Goal: Task Accomplishment & Management: Complete application form

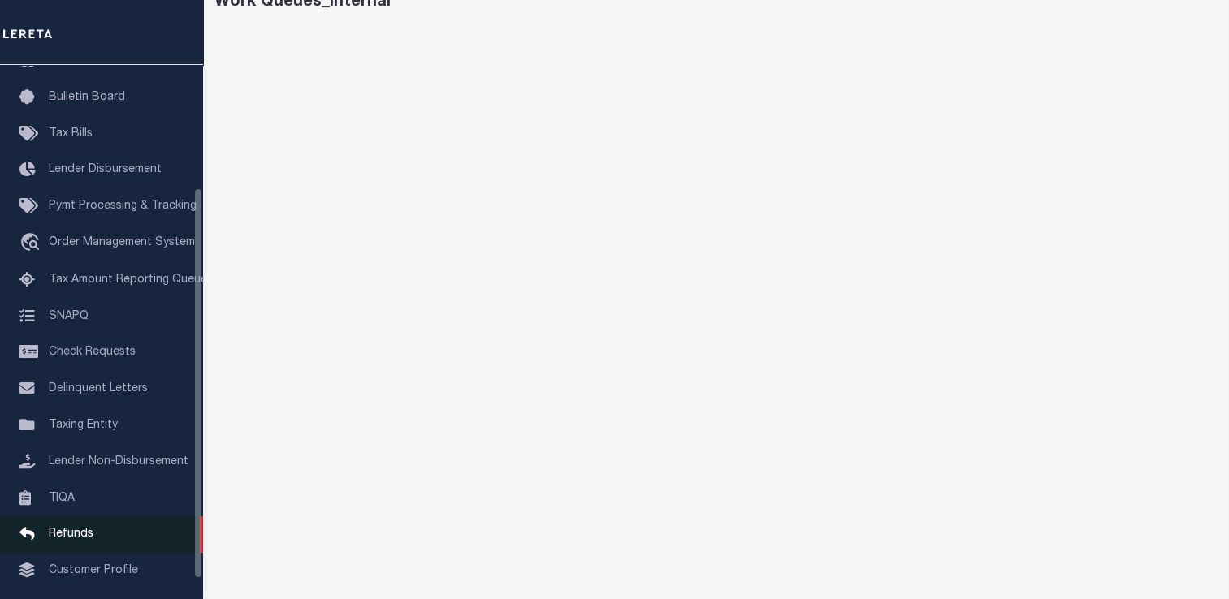
scroll to position [194, 0]
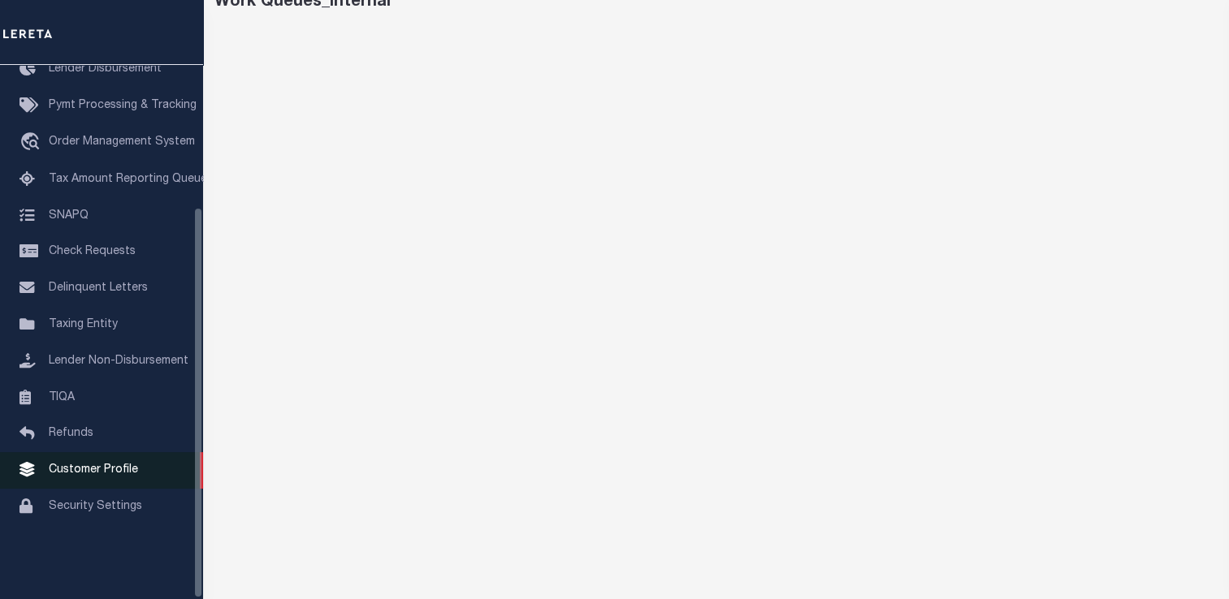
click at [108, 476] on span "Customer Profile" at bounding box center [93, 470] width 89 height 11
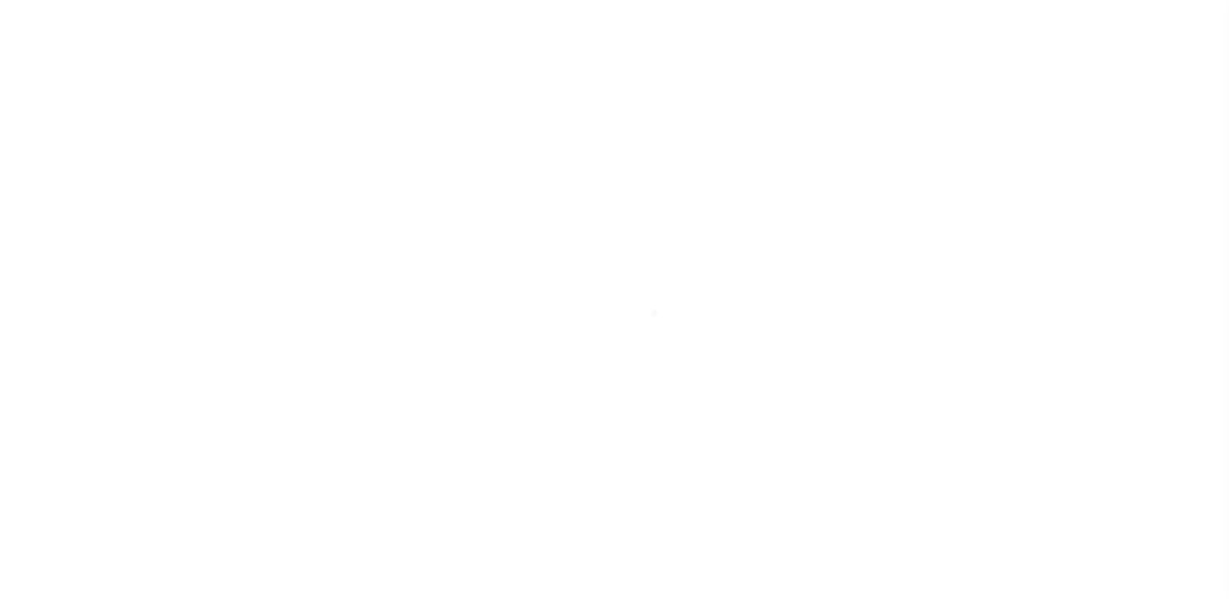
scroll to position [194, 0]
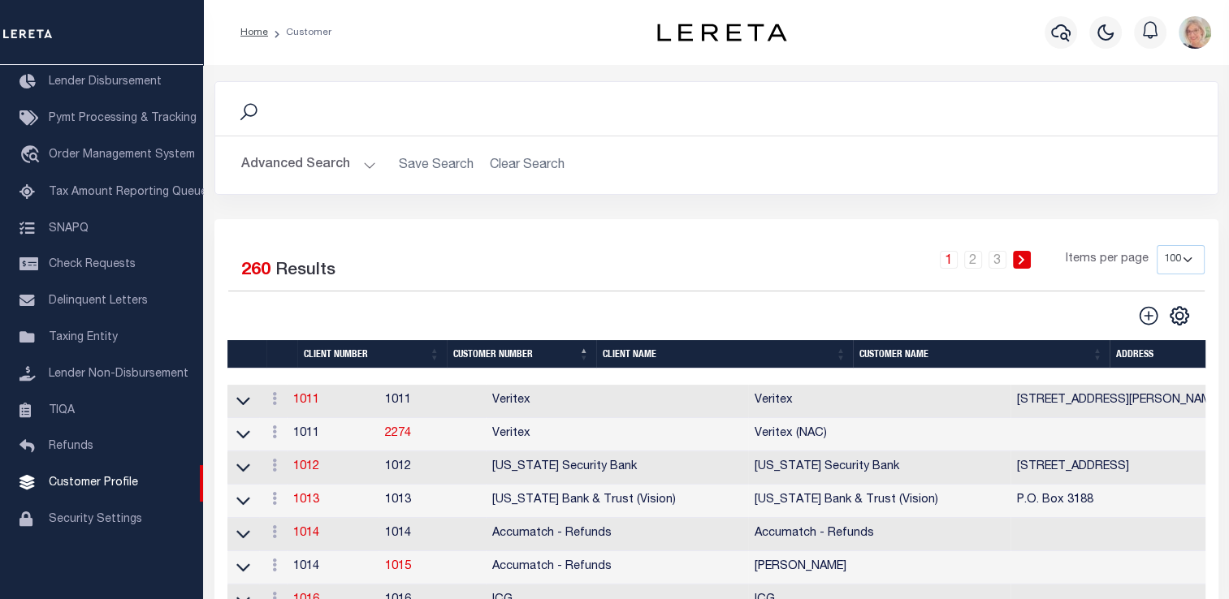
click at [624, 356] on th "Client Name" at bounding box center [724, 354] width 257 height 28
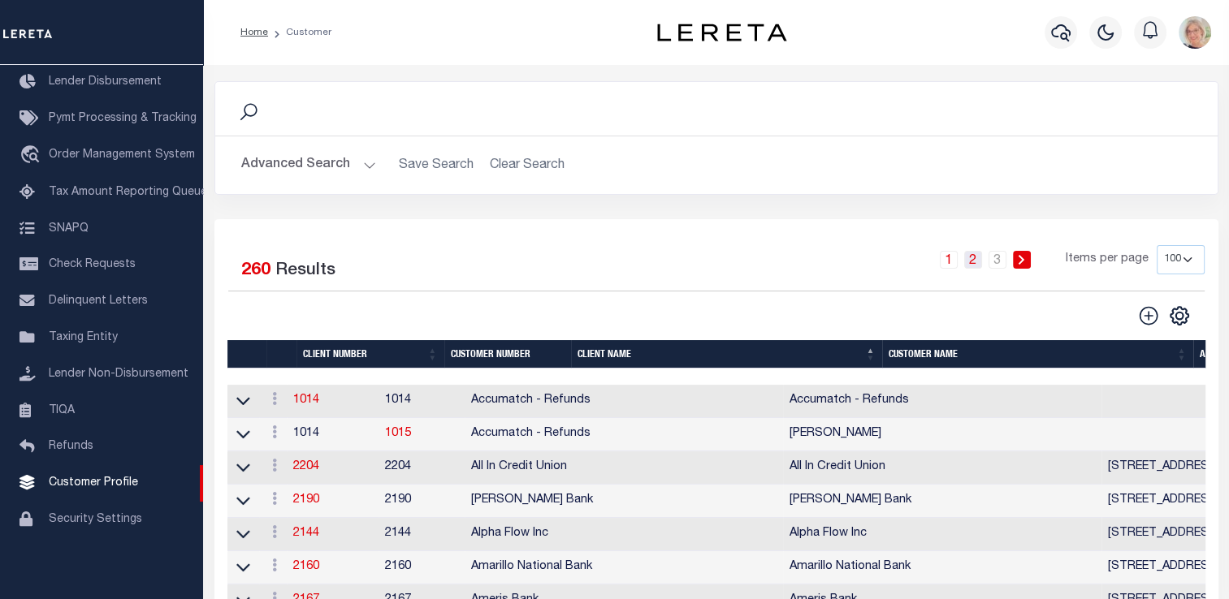
click at [978, 266] on link "2" at bounding box center [973, 260] width 18 height 18
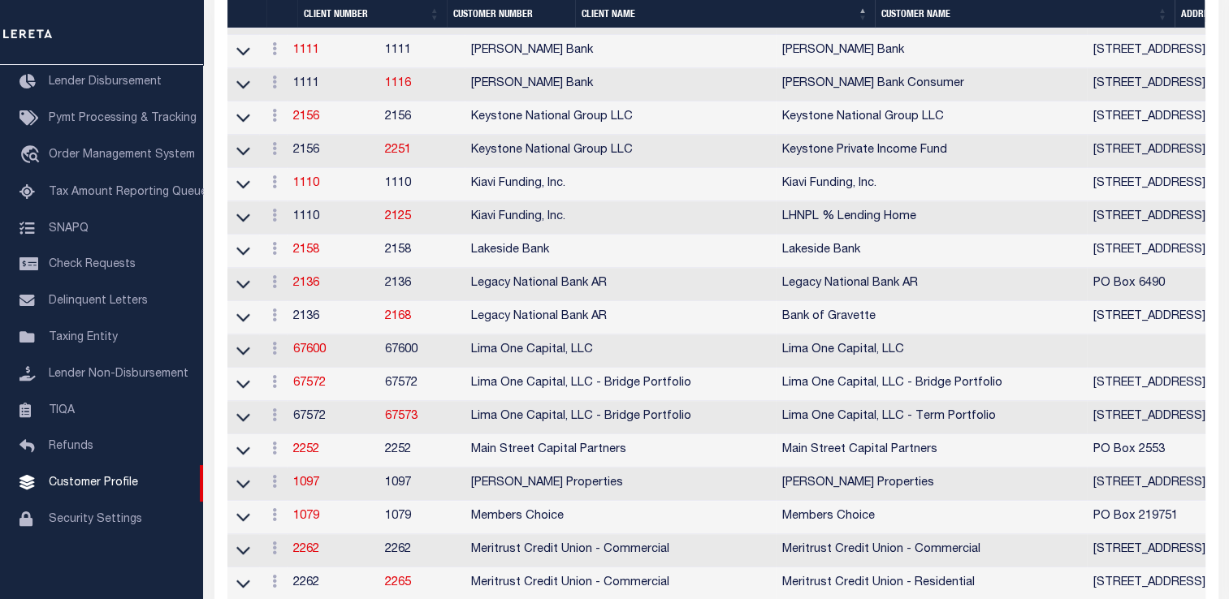
scroll to position [1381, 0]
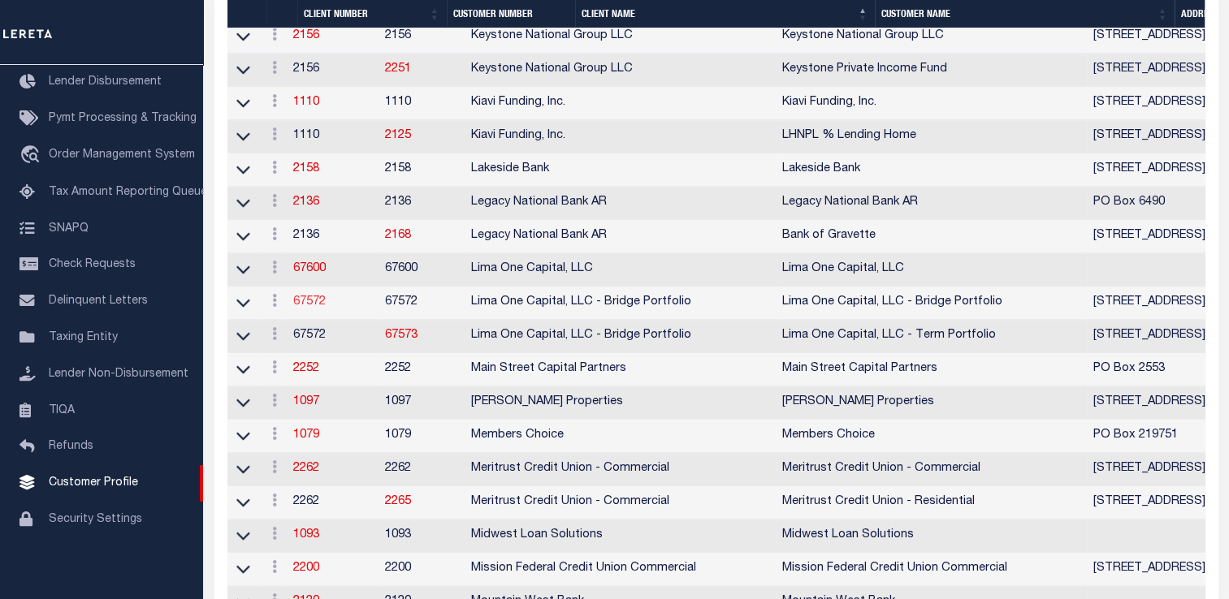
click at [315, 308] on link "67572" at bounding box center [309, 301] width 32 height 11
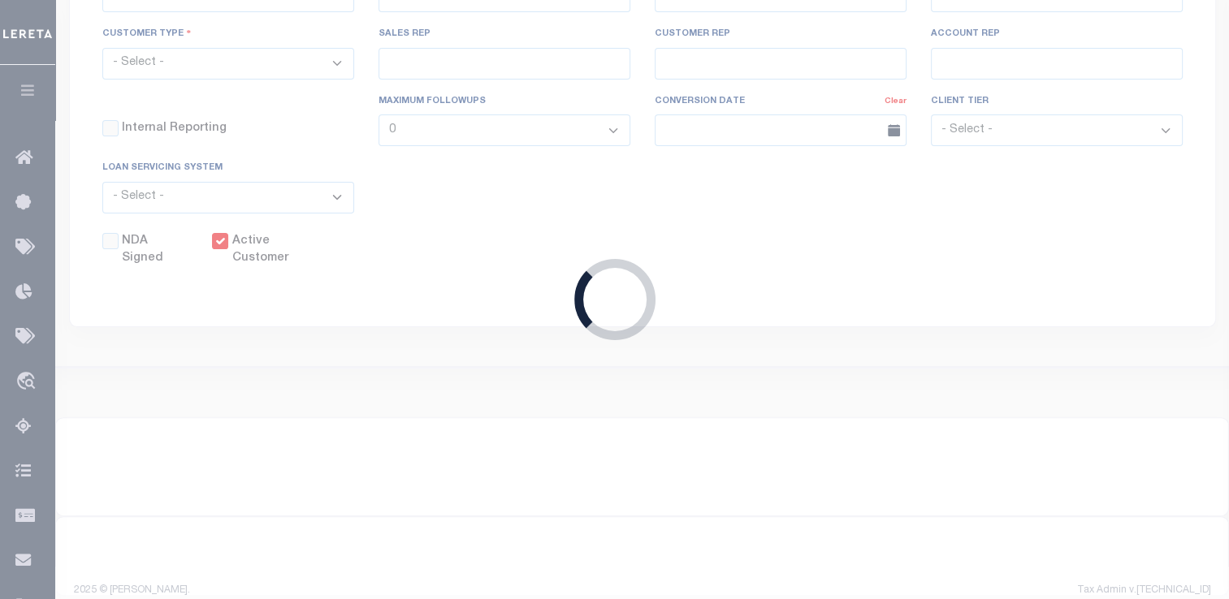
select select
type input "Lima One Capital, LLC - Bridge Portfolio"
type input "67572"
type input "Lima One Capital, LLC - Bridge Portfolio"
type input "[PERSON_NAME]"
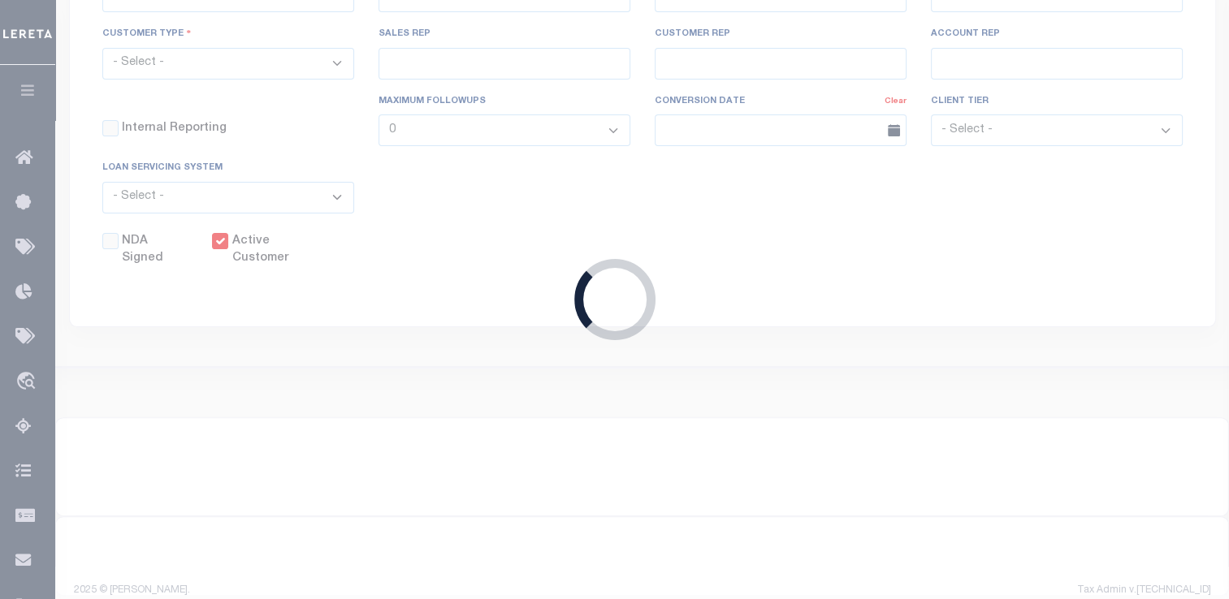
type input "[PERSON_NAME]"
select select "Residential"
type input "[PERSON_NAME]"
select select "Tier 3"
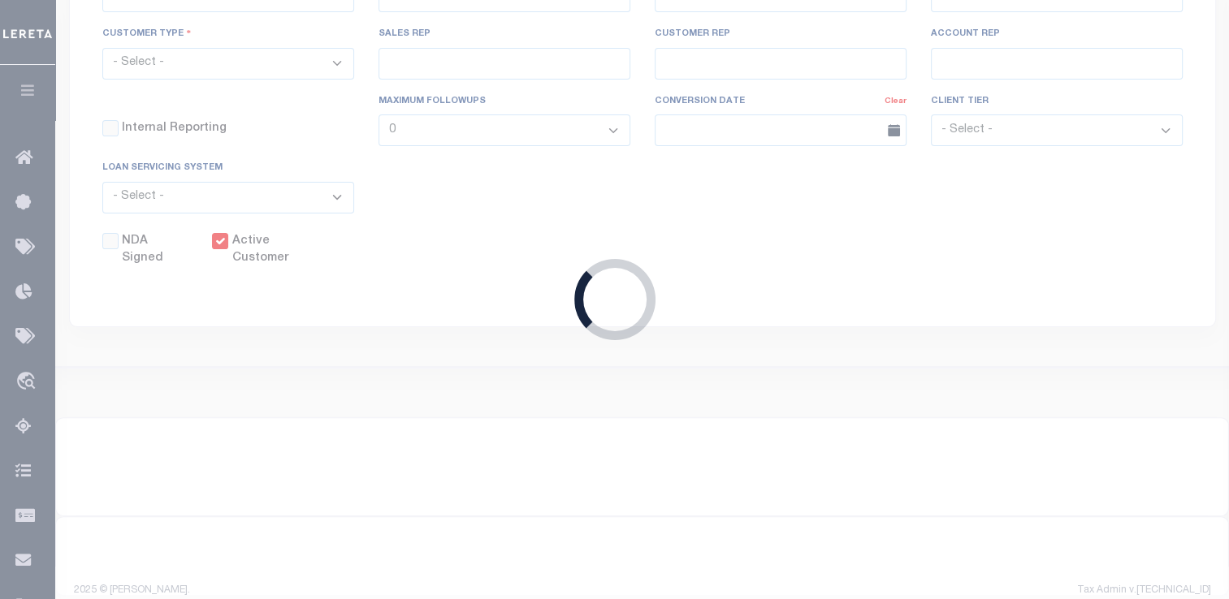
select select "OTH"
checkbox input "true"
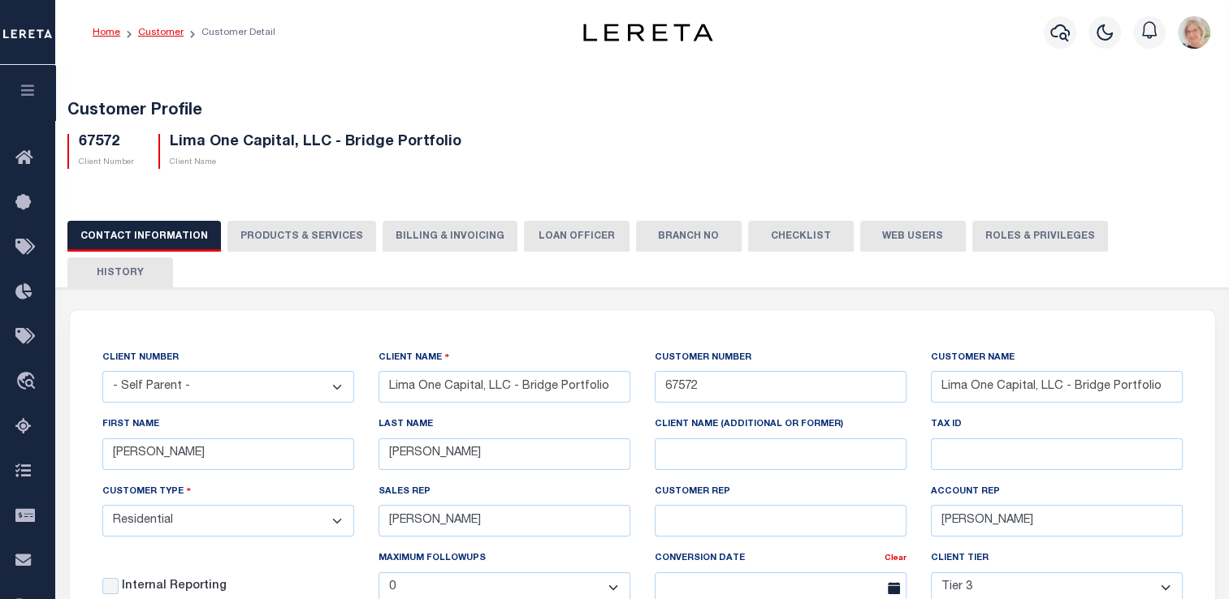
click at [143, 28] on link "Customer" at bounding box center [160, 33] width 45 height 10
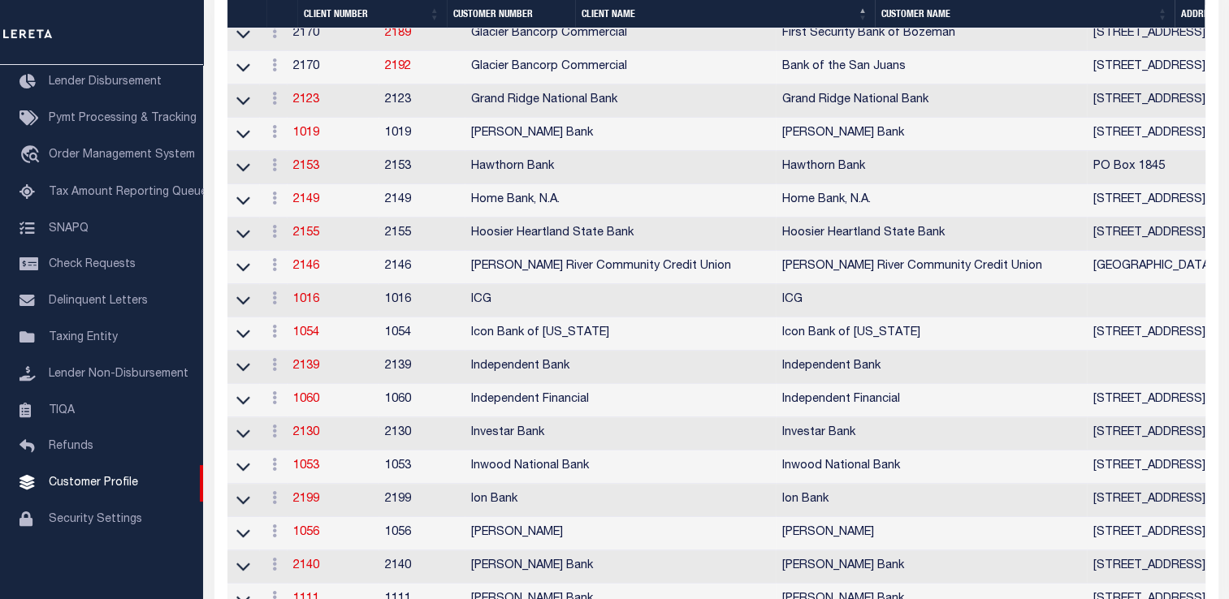
scroll to position [1296, 0]
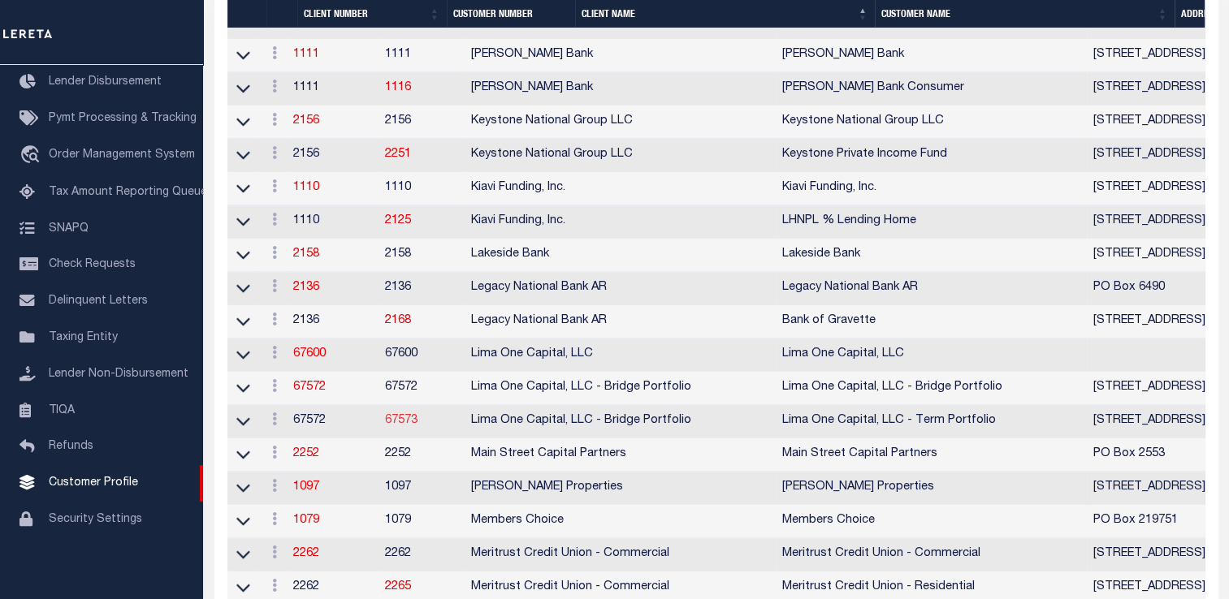
click at [417, 426] on link "67573" at bounding box center [401, 420] width 32 height 11
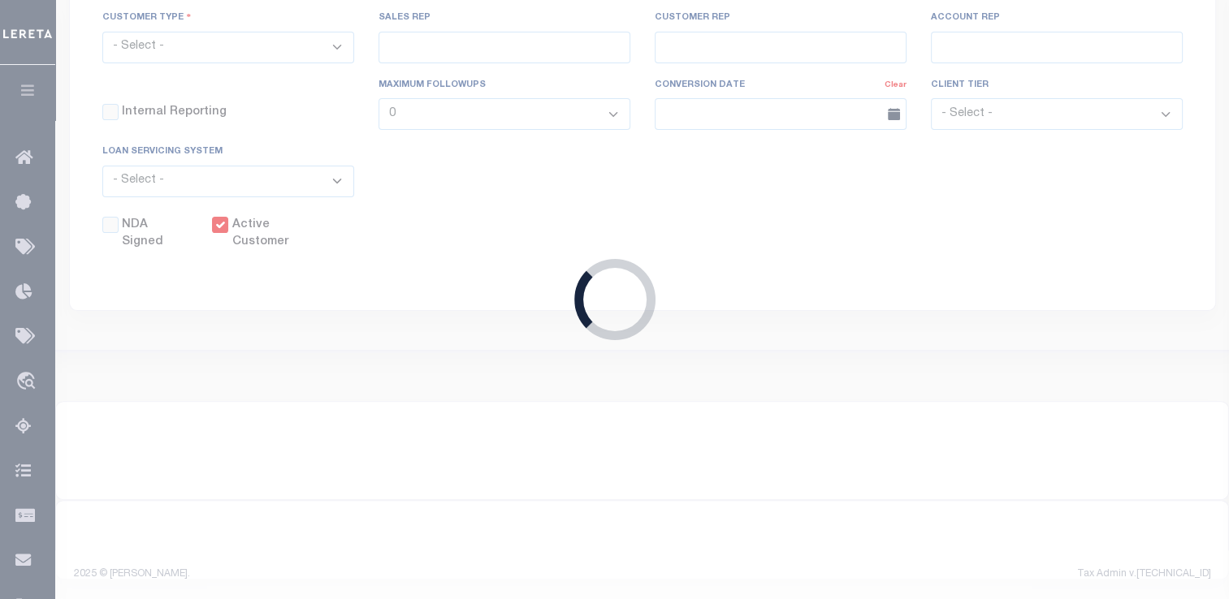
select select "2284"
type input "Lima One Capital, LLC - Bridge Portfolio"
type input "67573"
type input "Lima One Capital, LLC - Term Portfolio"
type input "Dave"
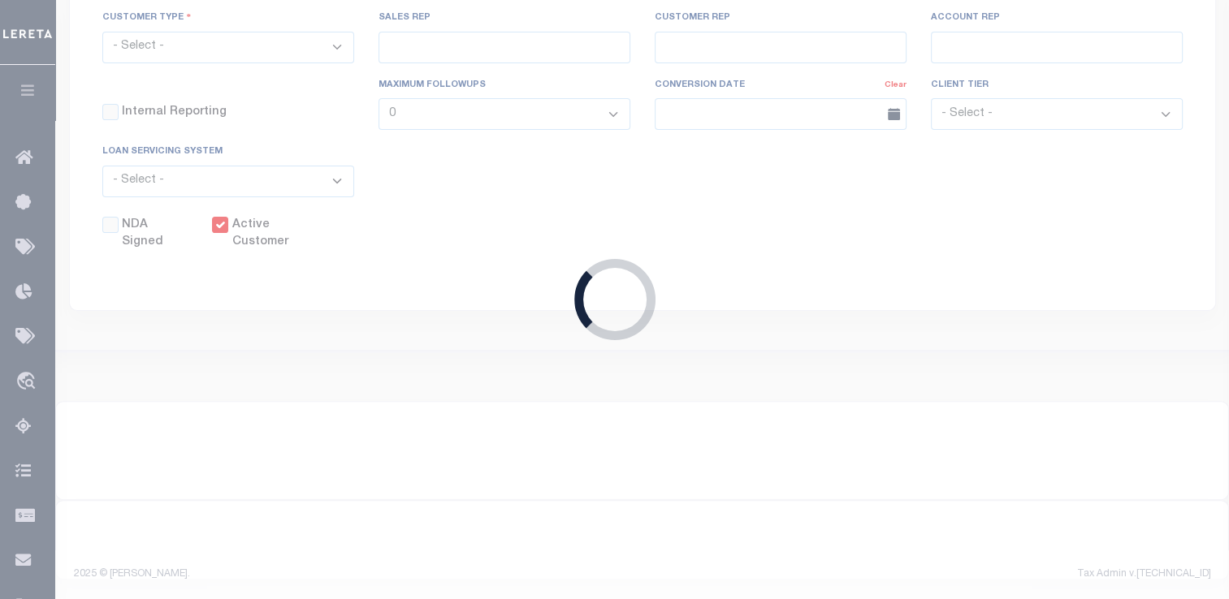
type input "Hughes"
type input "Term Portfolio"
select select "Residential"
type input "[PERSON_NAME]"
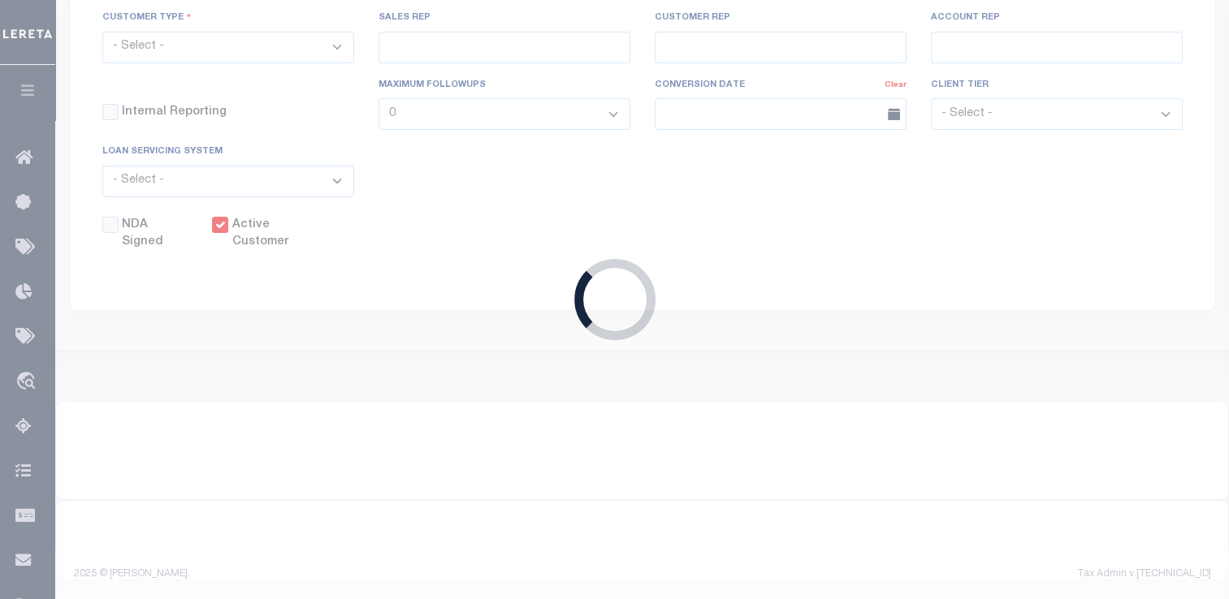
select select "Tier 3"
select select "OTH"
checkbox input "true"
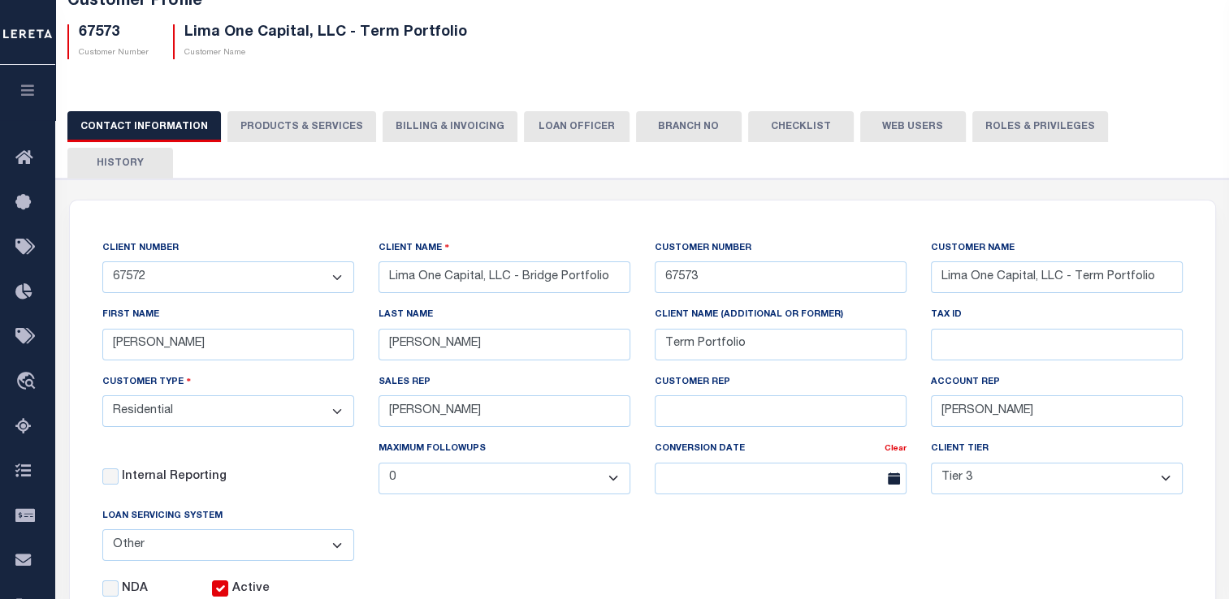
scroll to position [81, 0]
